Goal: Information Seeking & Learning: Compare options

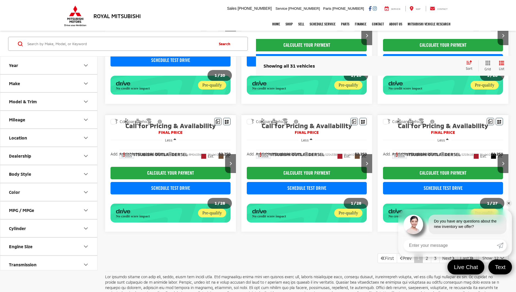
scroll to position [400, 0]
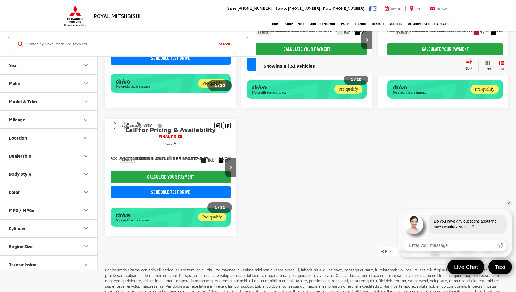
scroll to position [213, 0]
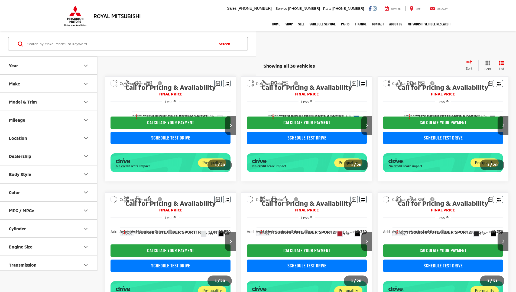
scroll to position [219, 0]
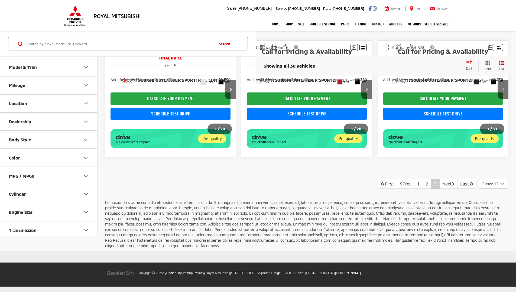
scroll to position [225, 0]
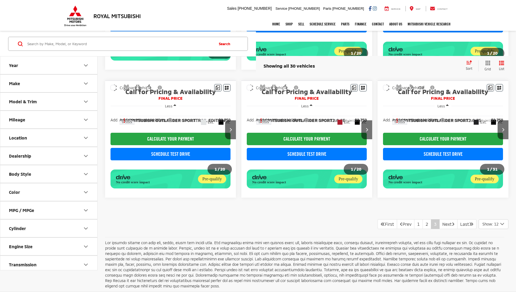
scroll to position [225, 0]
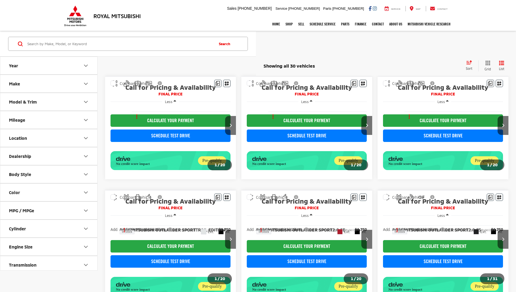
scroll to position [165, 0]
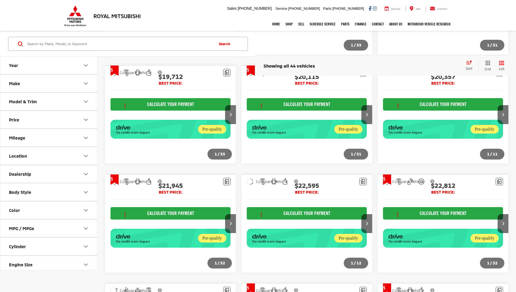
scroll to position [635, 0]
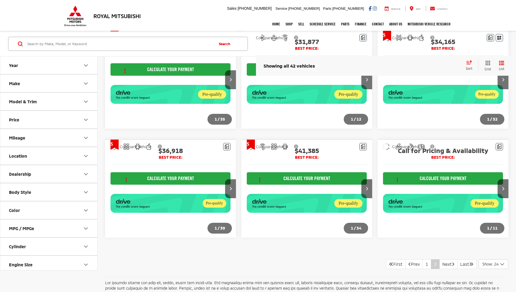
scroll to position [511, 0]
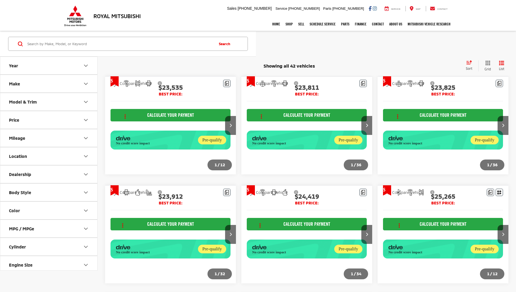
scroll to position [511, 0]
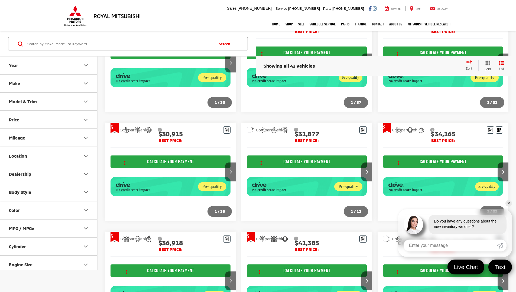
scroll to position [511, 0]
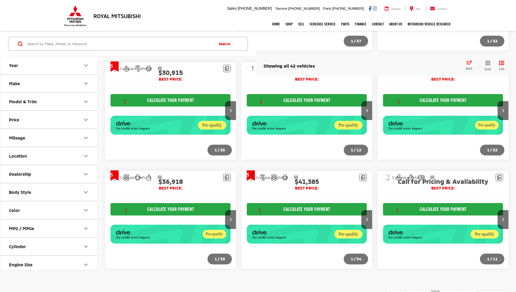
scroll to position [511, 0]
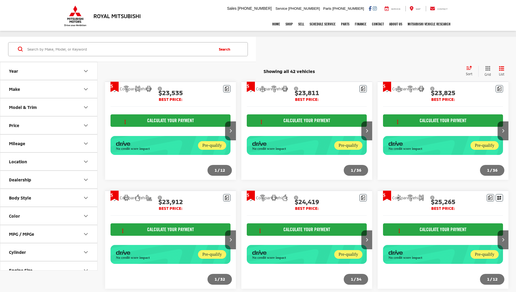
scroll to position [511, 0]
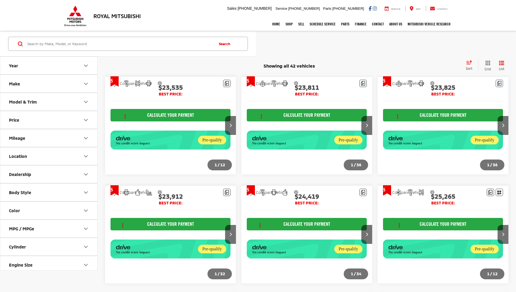
scroll to position [506, 0]
